Goal: Information Seeking & Learning: Check status

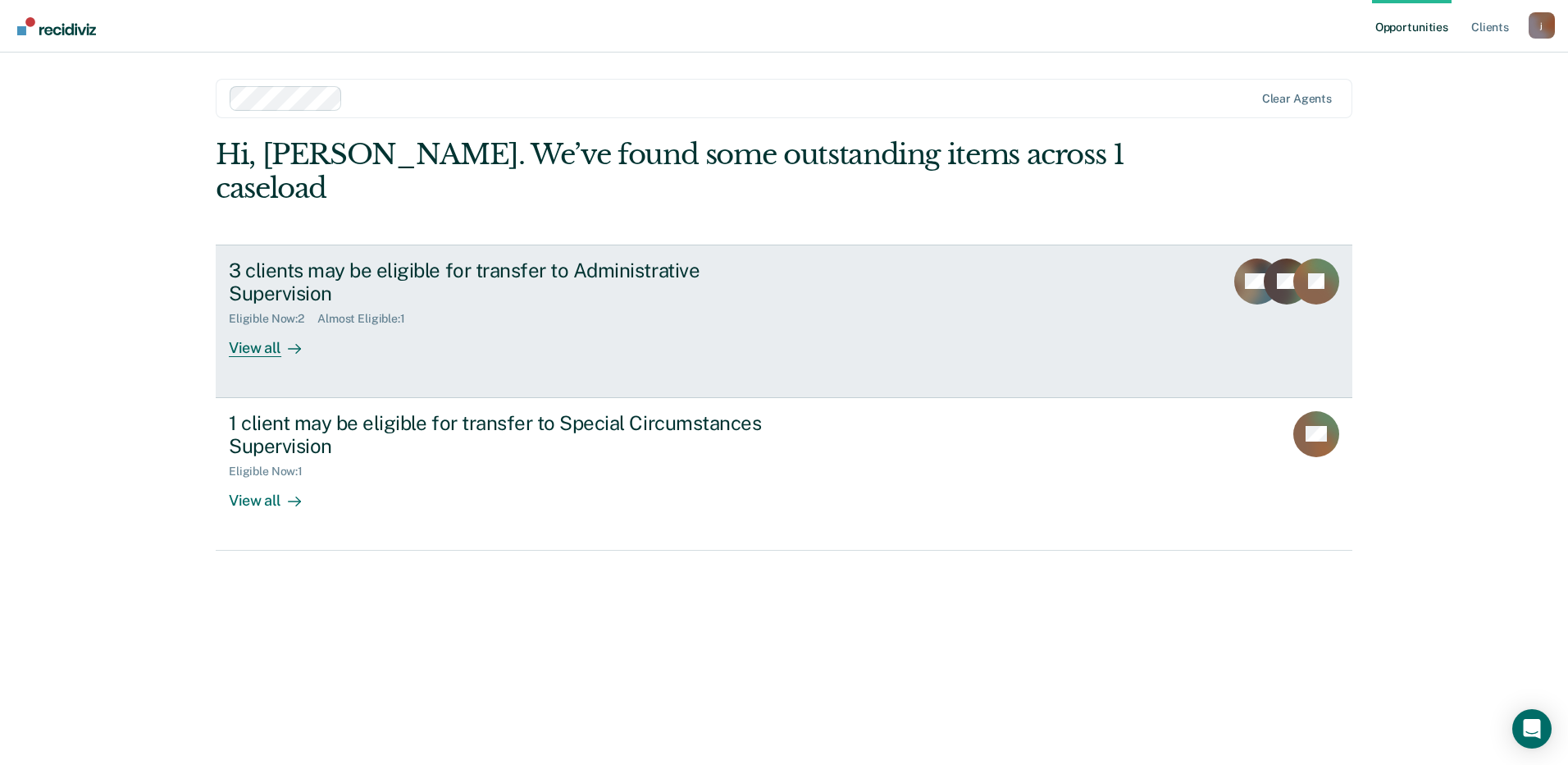
click at [601, 271] on div "3 clients may be eligible for transfer to Administrative Supervision Eligible N…" at bounding box center [537, 308] width 615 height 99
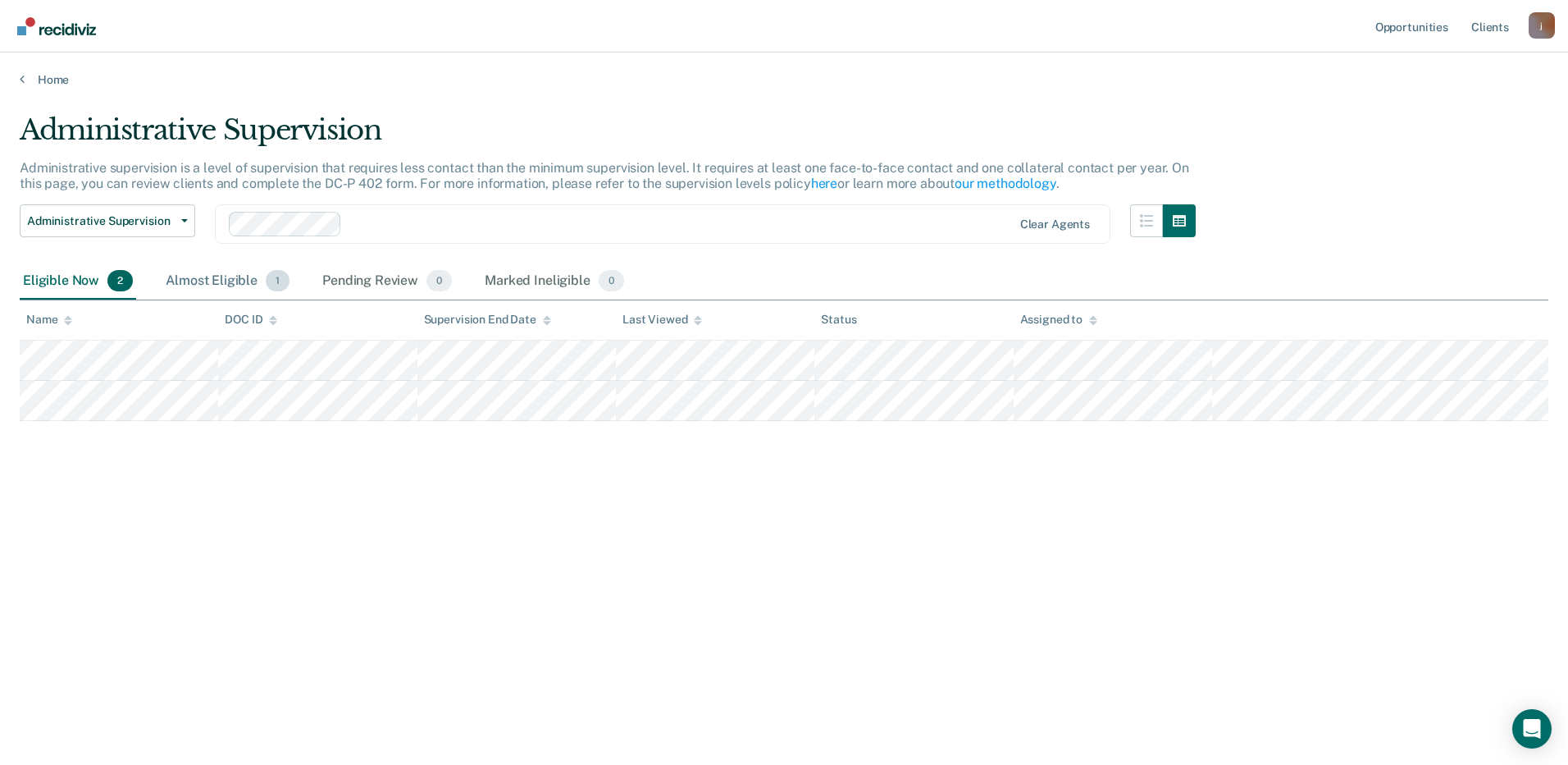
click at [231, 281] on div "Almost Eligible 1" at bounding box center [227, 282] width 130 height 36
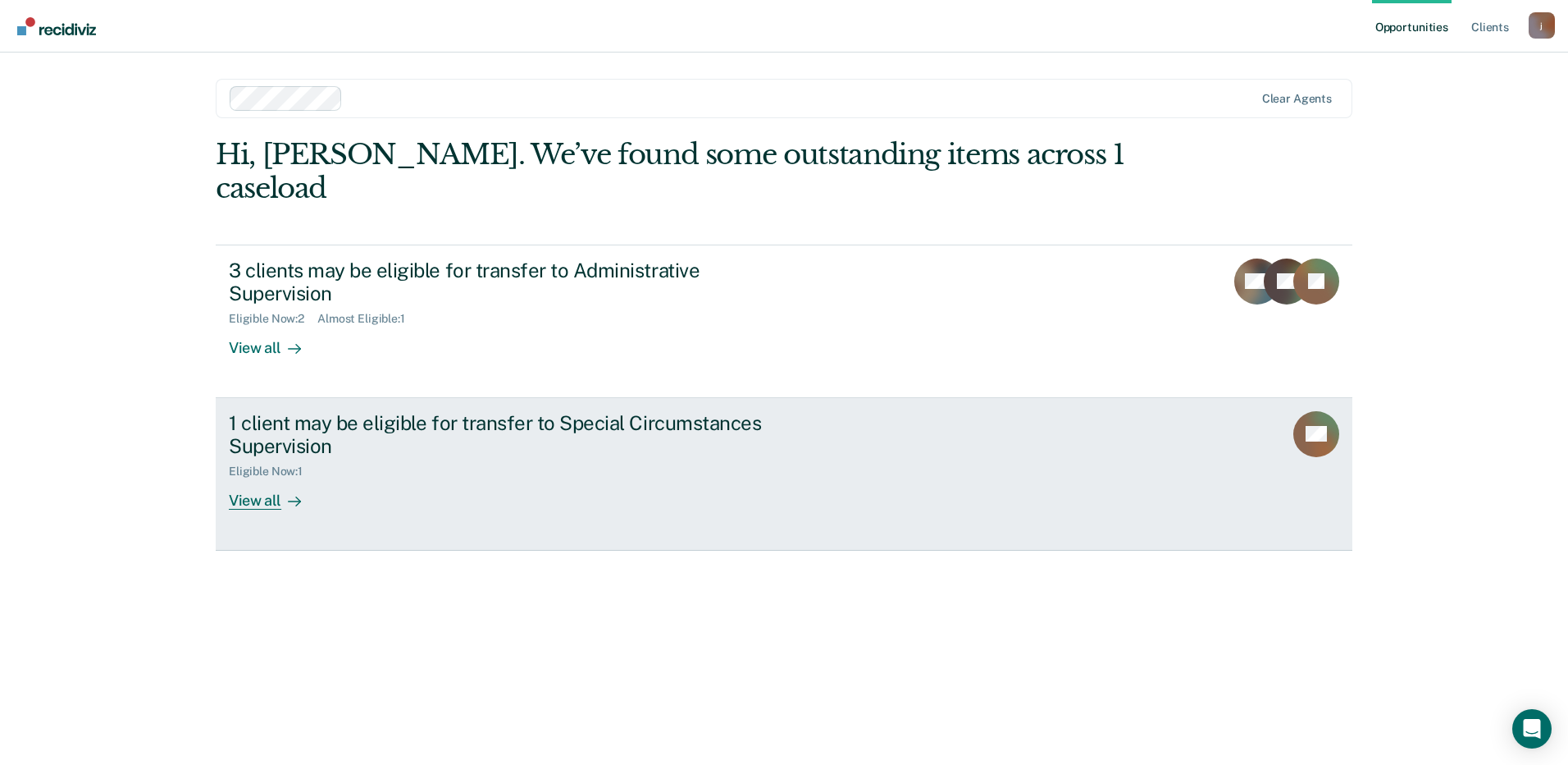
click at [636, 411] on div "1 client may be eligible for transfer to Special Circumstances Supervision" at bounding box center [517, 435] width 576 height 48
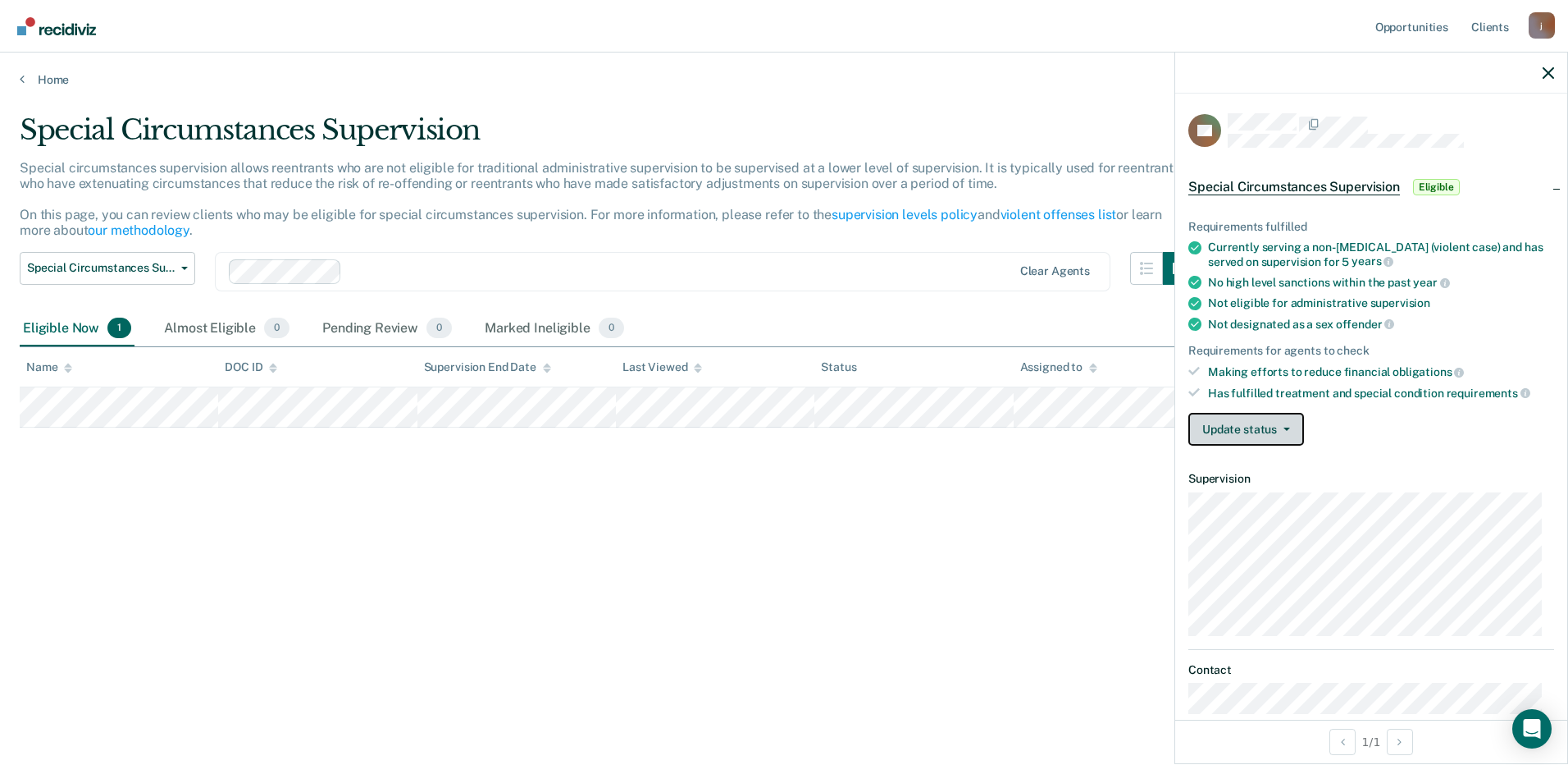
click at [1279, 430] on button "Update status" at bounding box center [1246, 429] width 116 height 33
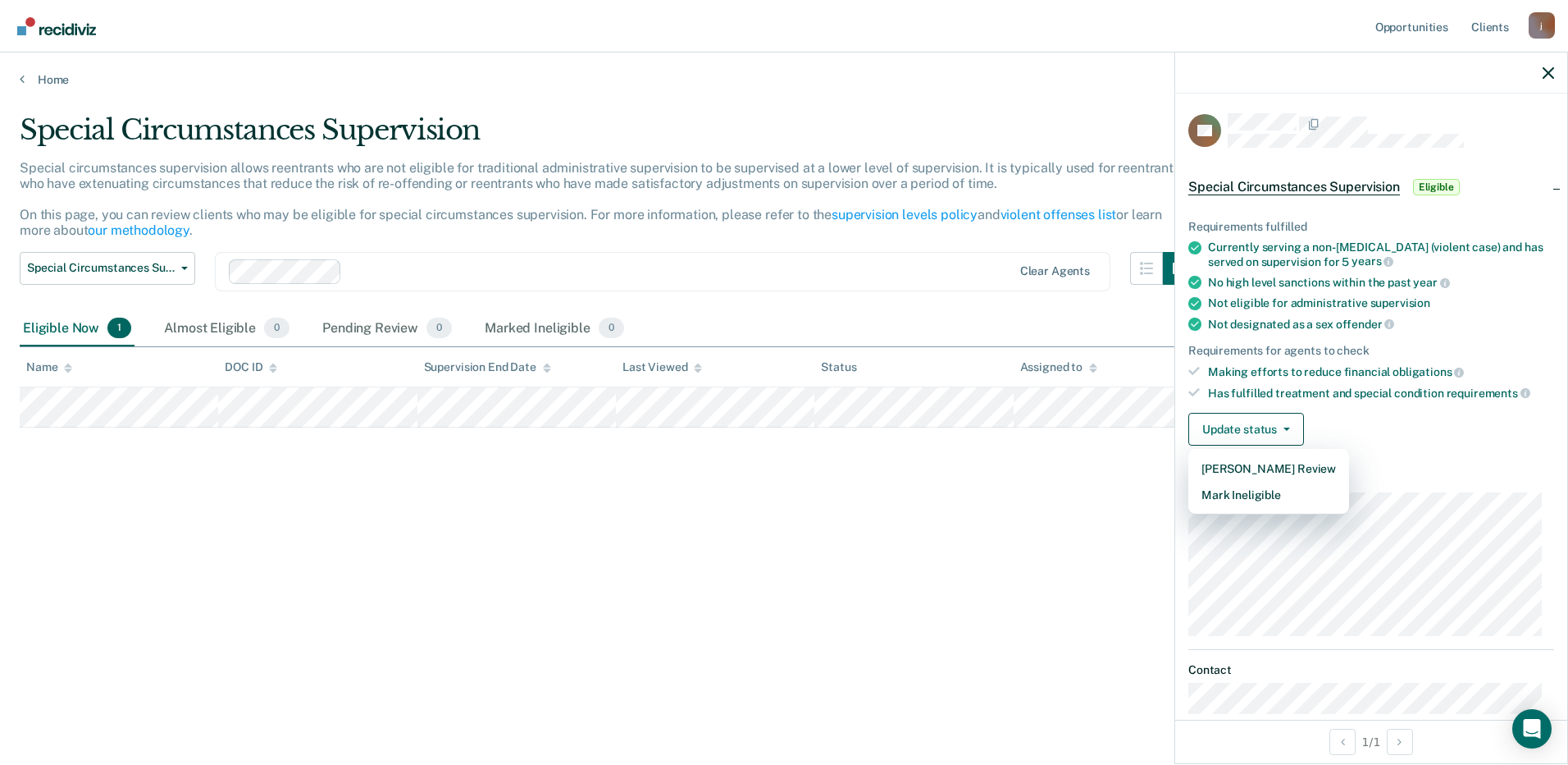
click at [1125, 502] on div "Special Circumstances Supervision Special circumstances supervision allows reen…" at bounding box center [784, 378] width 1529 height 529
click at [1549, 76] on icon "button" at bounding box center [1548, 73] width 11 height 11
